Goal: Task Accomplishment & Management: Use online tool/utility

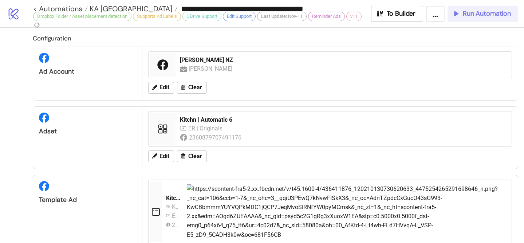
click at [460, 12] on div "Run Automation" at bounding box center [481, 13] width 59 height 8
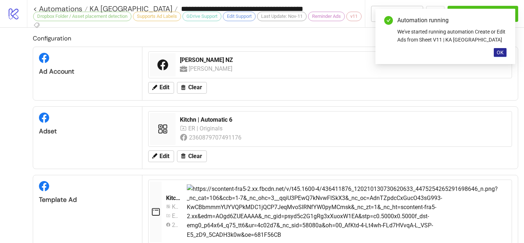
click at [498, 52] on span "OK" at bounding box center [499, 52] width 7 height 6
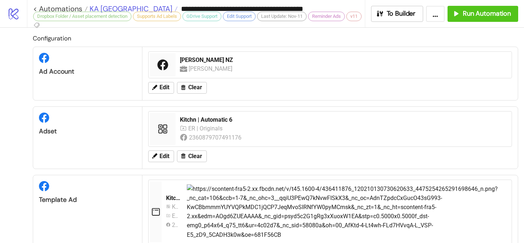
click at [93, 9] on span "KA [GEOGRAPHIC_DATA]" at bounding box center [130, 8] width 84 height 9
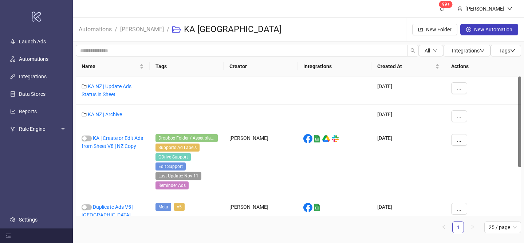
click at [136, 34] on li "[PERSON_NAME]" at bounding box center [142, 29] width 44 height 23
click at [137, 32] on link "[PERSON_NAME]" at bounding box center [142, 29] width 47 height 8
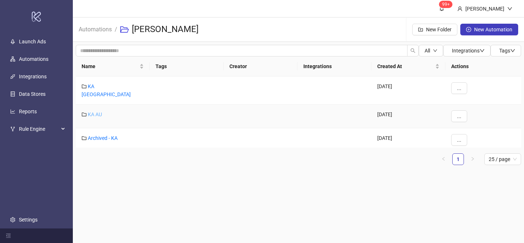
click at [95, 111] on link "KA AU" at bounding box center [95, 114] width 14 height 6
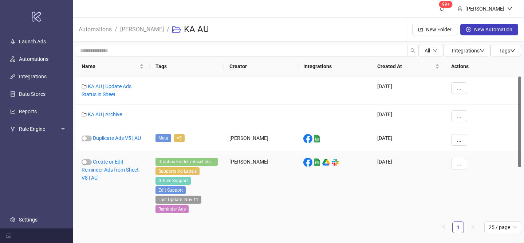
click at [112, 154] on div "Create or Edit Reminder Ads from Sheet V8 | AU" at bounding box center [113, 186] width 74 height 69
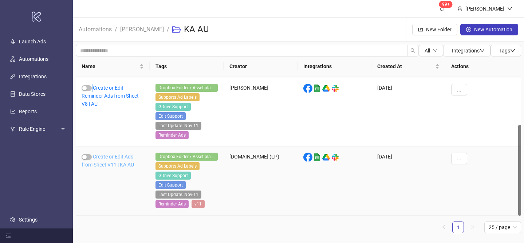
click at [110, 163] on link "Create or Edit Ads from Sheet V11 | KA AU" at bounding box center [108, 161] width 52 height 14
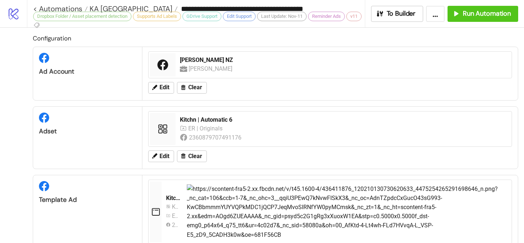
type input "**********"
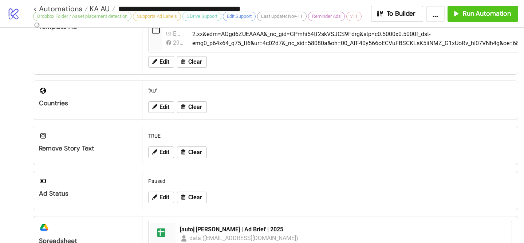
scroll to position [233, 0]
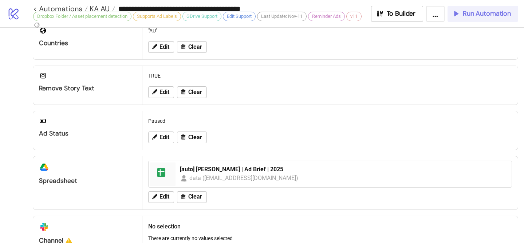
click at [485, 8] on button "Run Automation" at bounding box center [482, 14] width 71 height 16
